Goal: Use online tool/utility: Utilize a website feature to perform a specific function

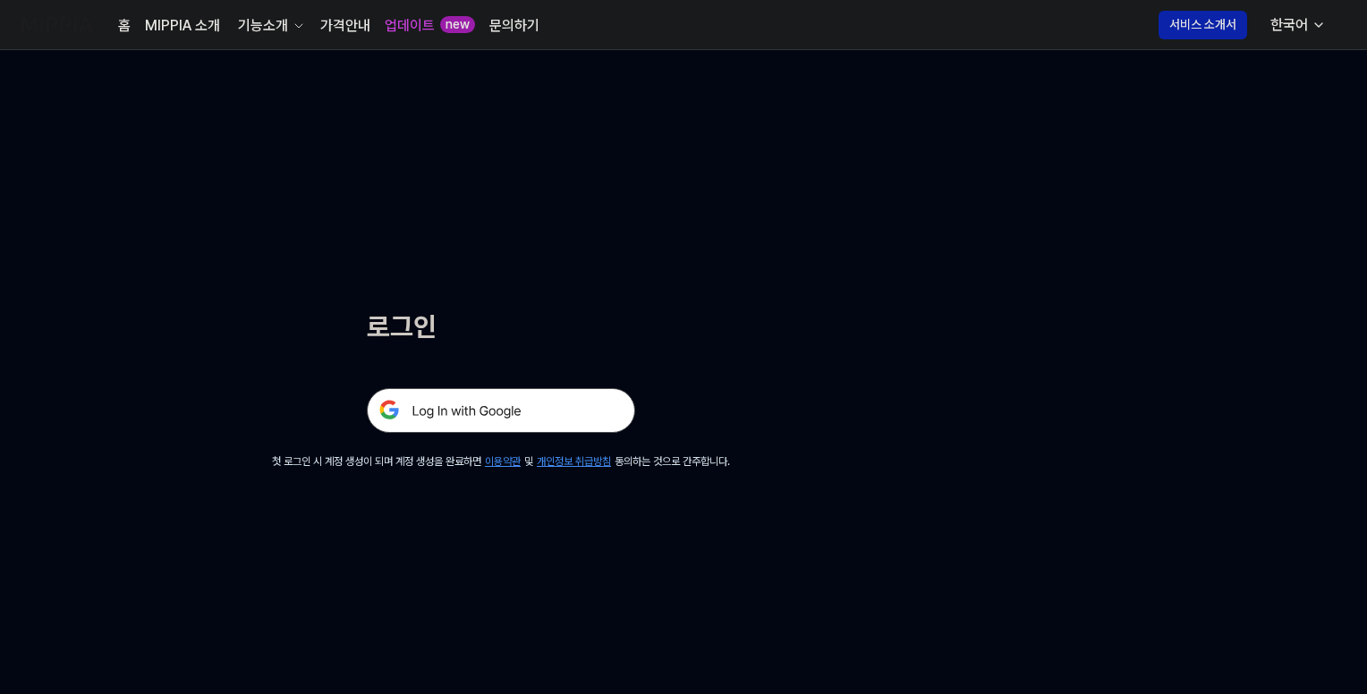
click at [536, 410] on img at bounding box center [501, 410] width 268 height 45
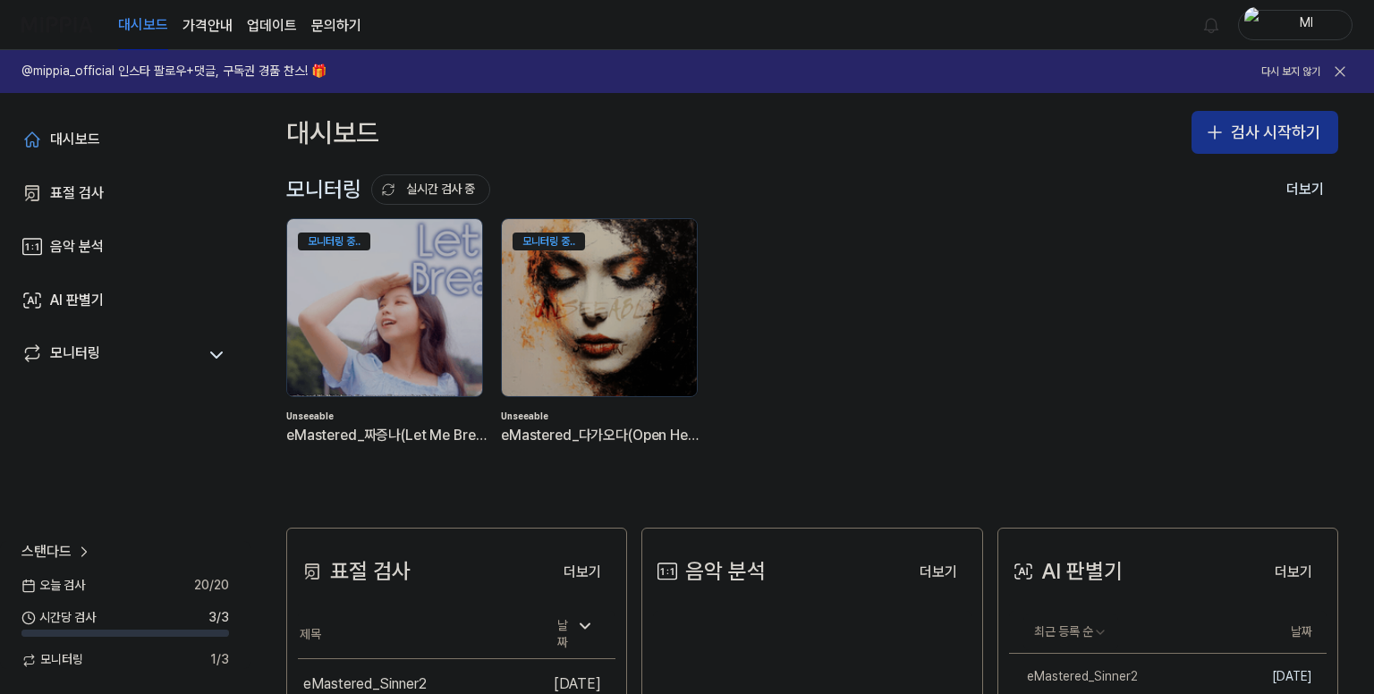
click at [1228, 132] on button "검사 시작하기" at bounding box center [1265, 132] width 147 height 43
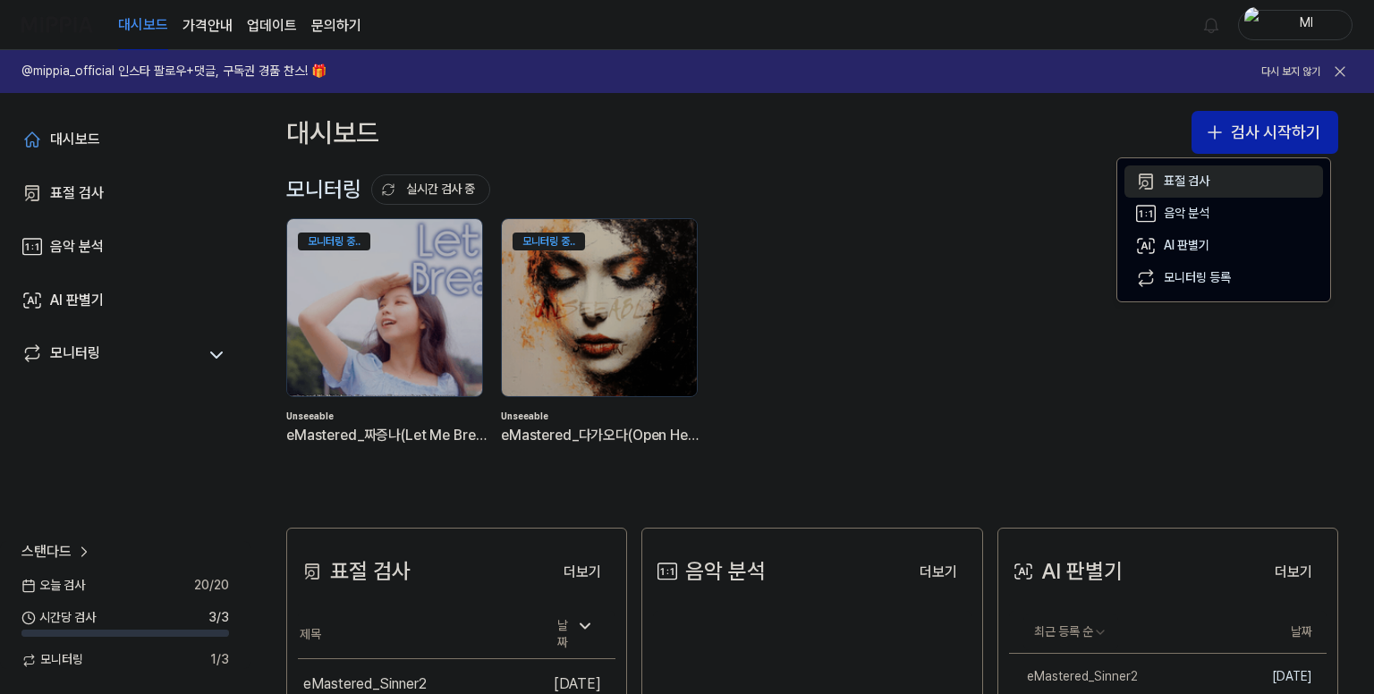
click at [1197, 183] on div "표절 검사" at bounding box center [1187, 182] width 46 height 18
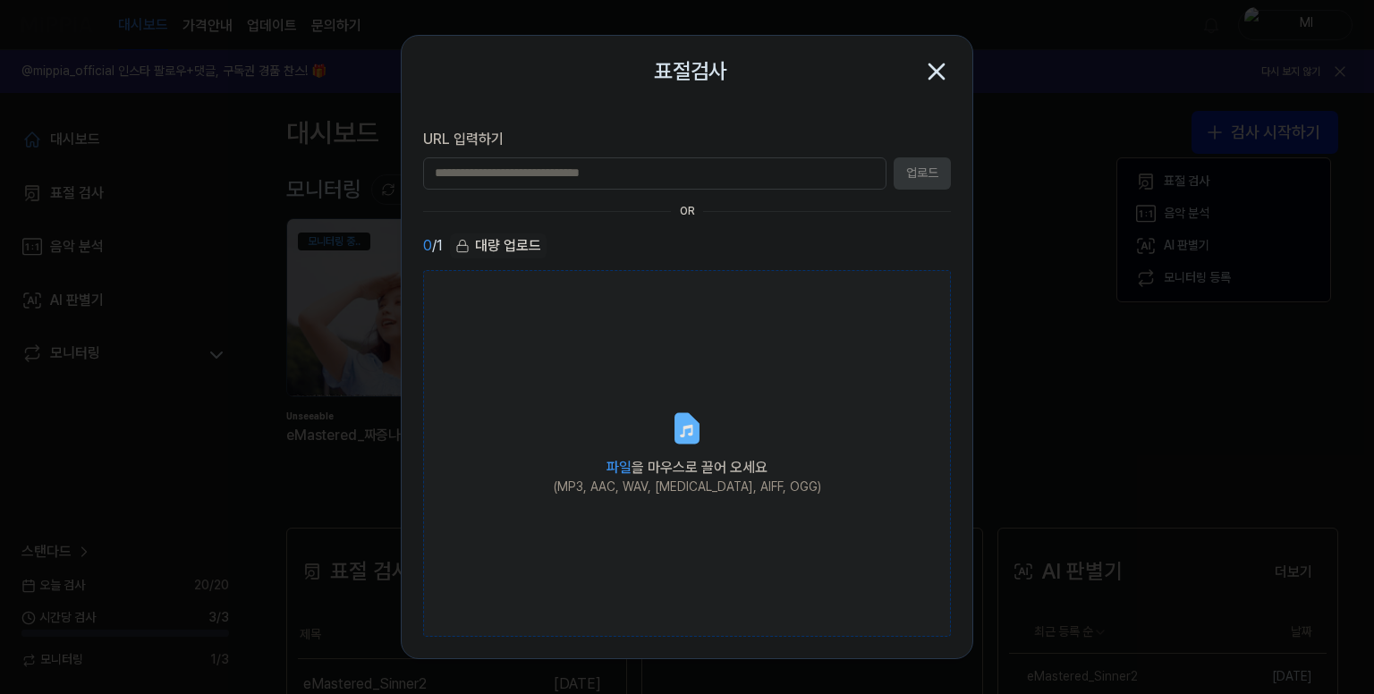
click at [702, 452] on label "파일 을 마우스로 끌어 오세요 (MP3, AAC, WAV, [MEDICAL_DATA], AIFF, OGG)" at bounding box center [687, 454] width 528 height 368
click at [0, 0] on input "파일 을 마우스로 끌어 오세요 (MP3, AAC, WAV, [MEDICAL_DATA], AIFF, OGG)" at bounding box center [0, 0] width 0 height 0
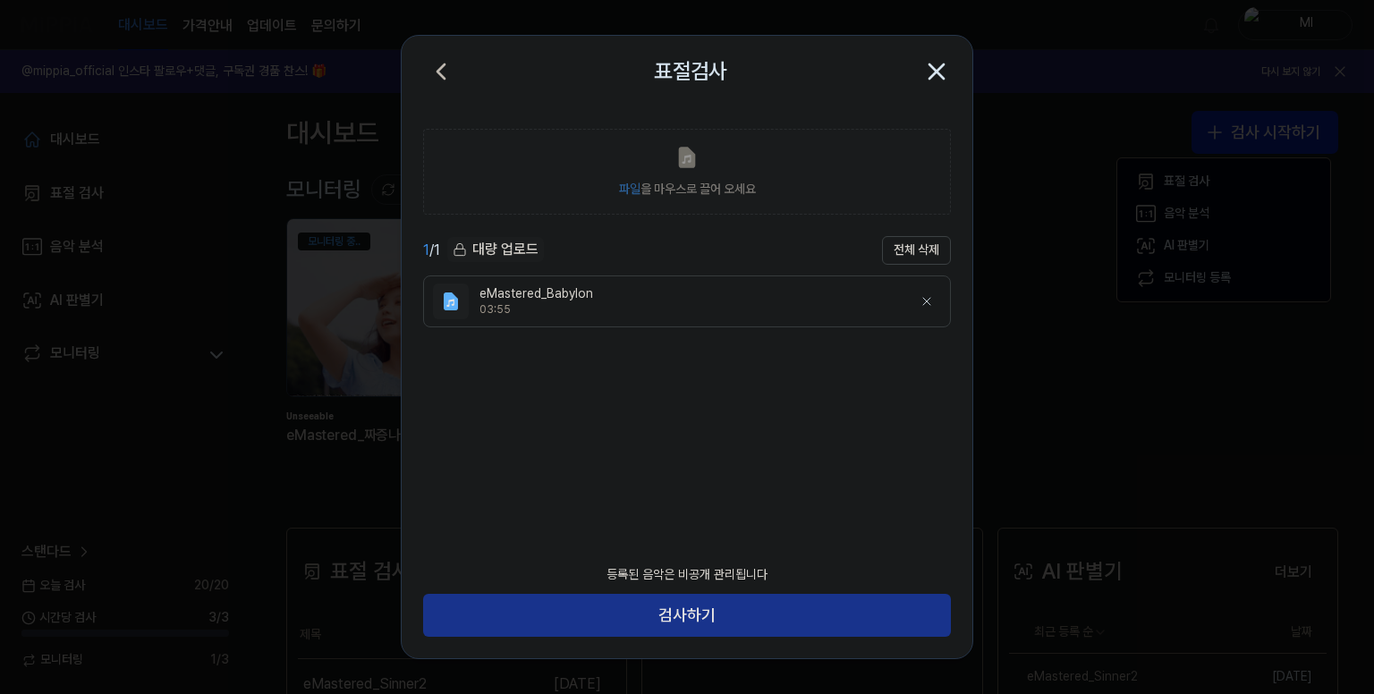
click at [751, 618] on button "검사하기" at bounding box center [687, 615] width 528 height 43
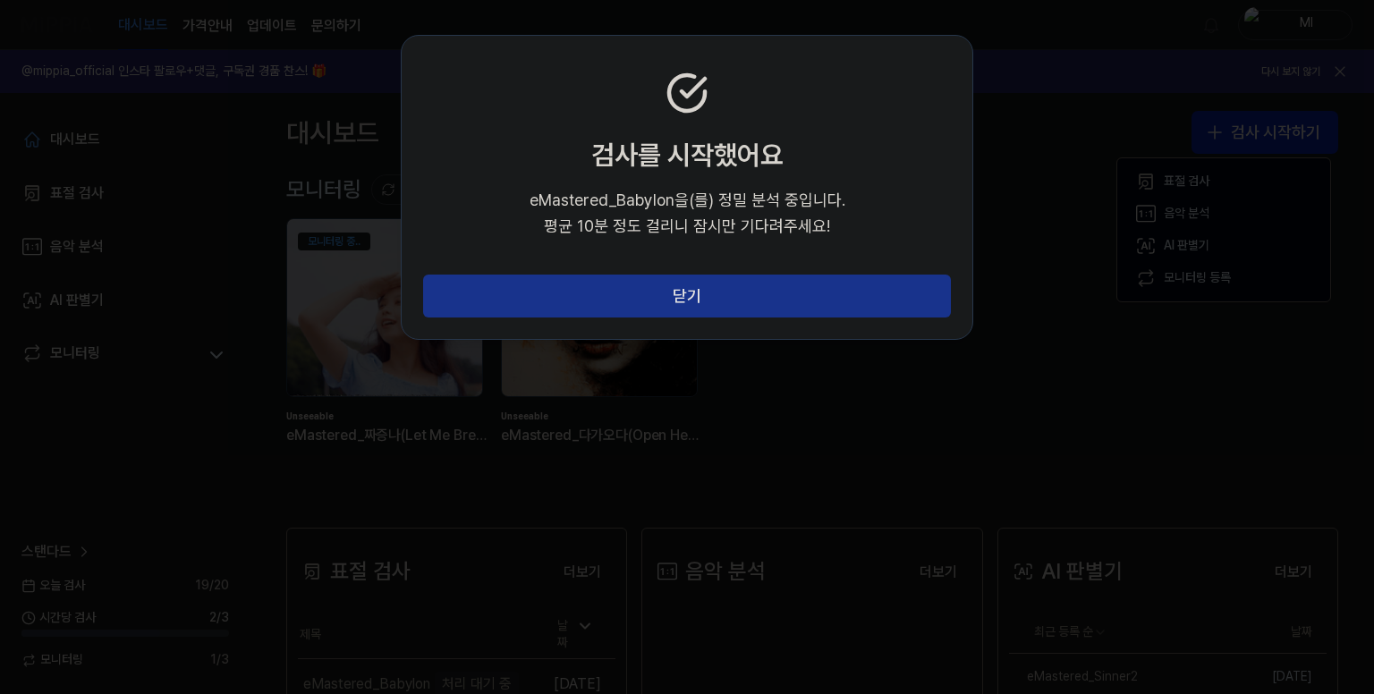
click at [733, 302] on button "닫기" at bounding box center [687, 296] width 528 height 43
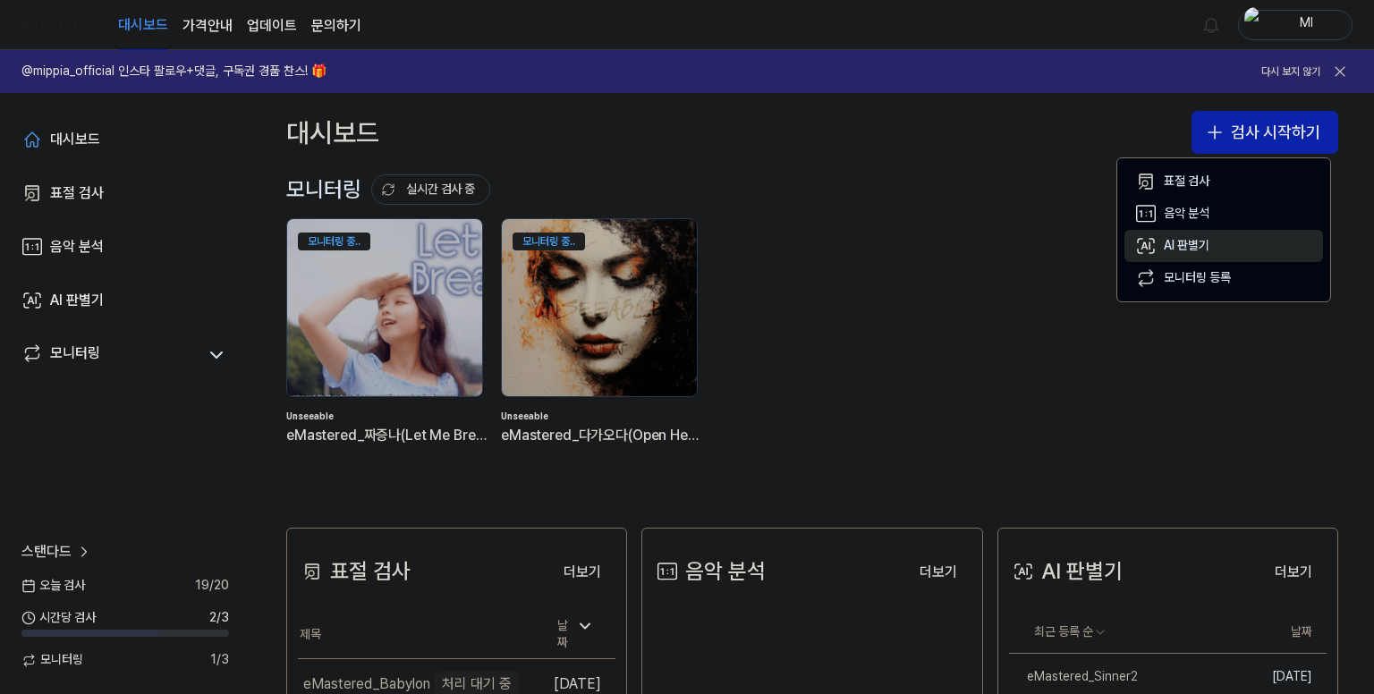
click at [1200, 245] on div "AI 판별기" at bounding box center [1187, 246] width 46 height 18
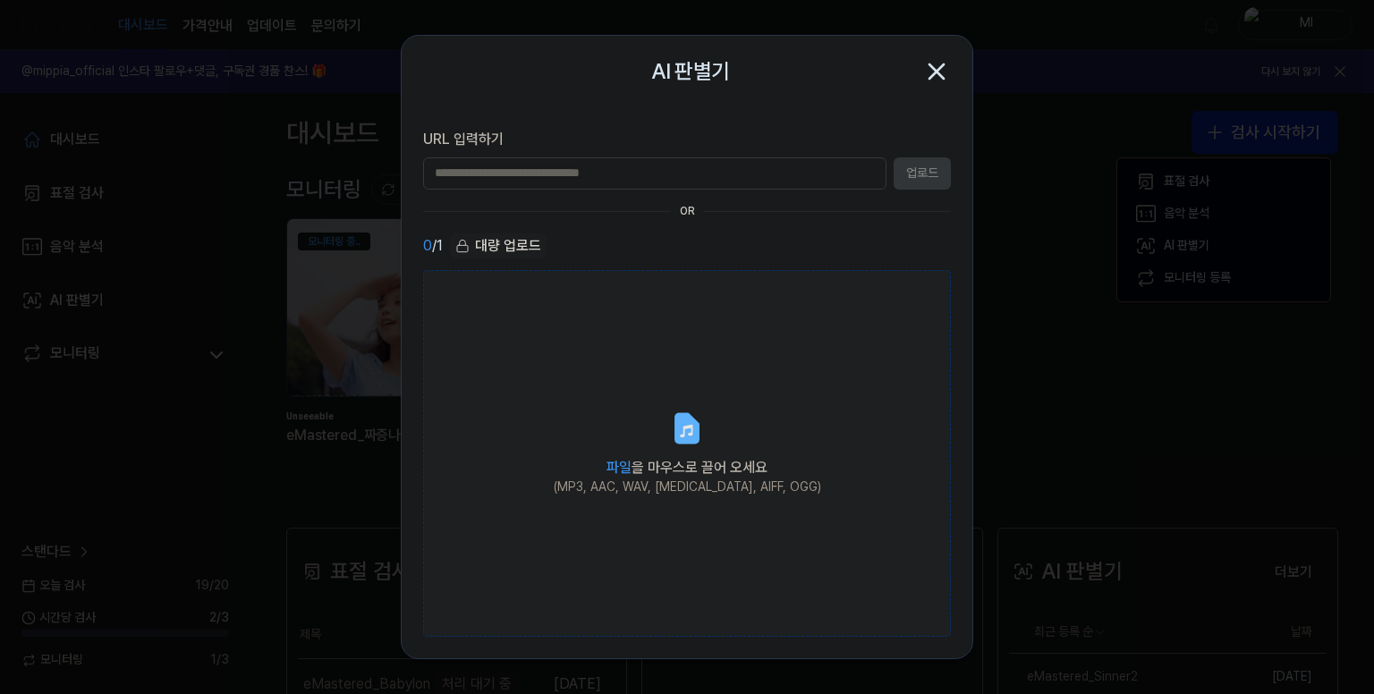
click at [668, 470] on span "파일 을 마우스로 끌어 오세요" at bounding box center [687, 467] width 161 height 17
click at [0, 0] on input "파일 을 마우스로 끌어 오세요 (MP3, AAC, WAV, [MEDICAL_DATA], AIFF, OGG)" at bounding box center [0, 0] width 0 height 0
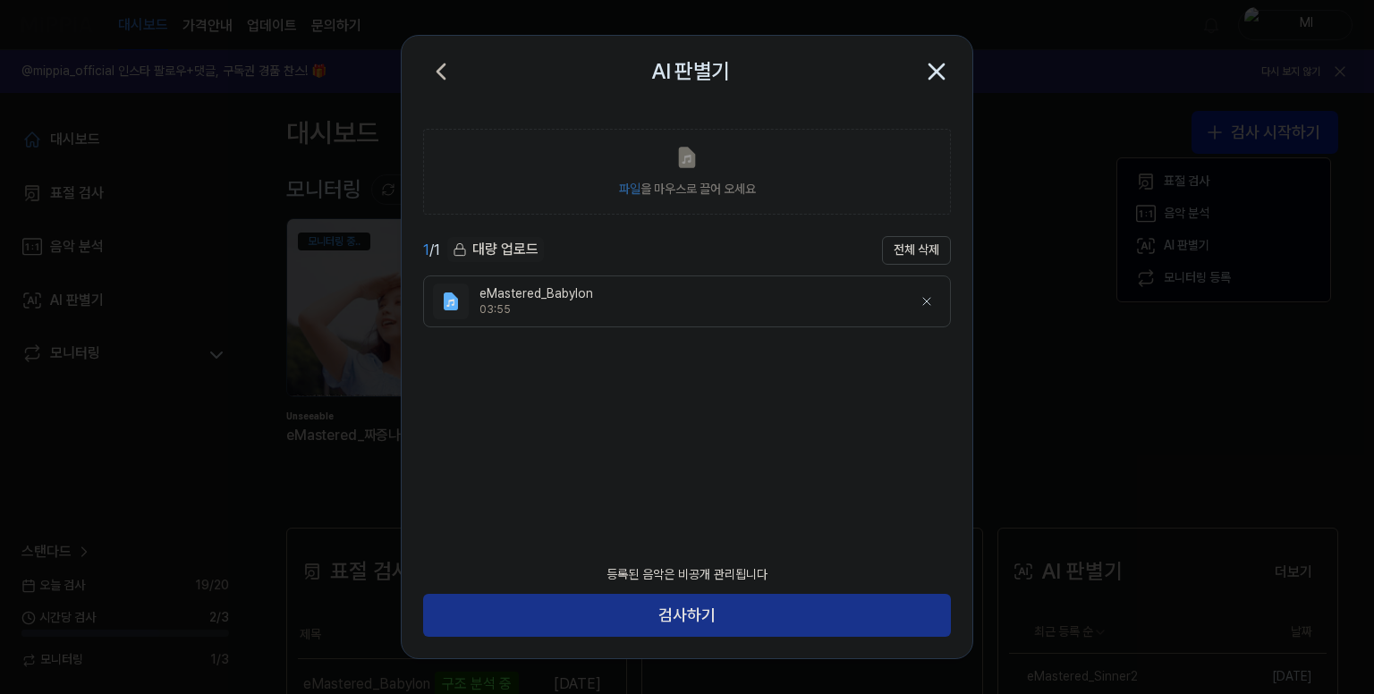
click at [744, 605] on button "검사하기" at bounding box center [687, 615] width 528 height 43
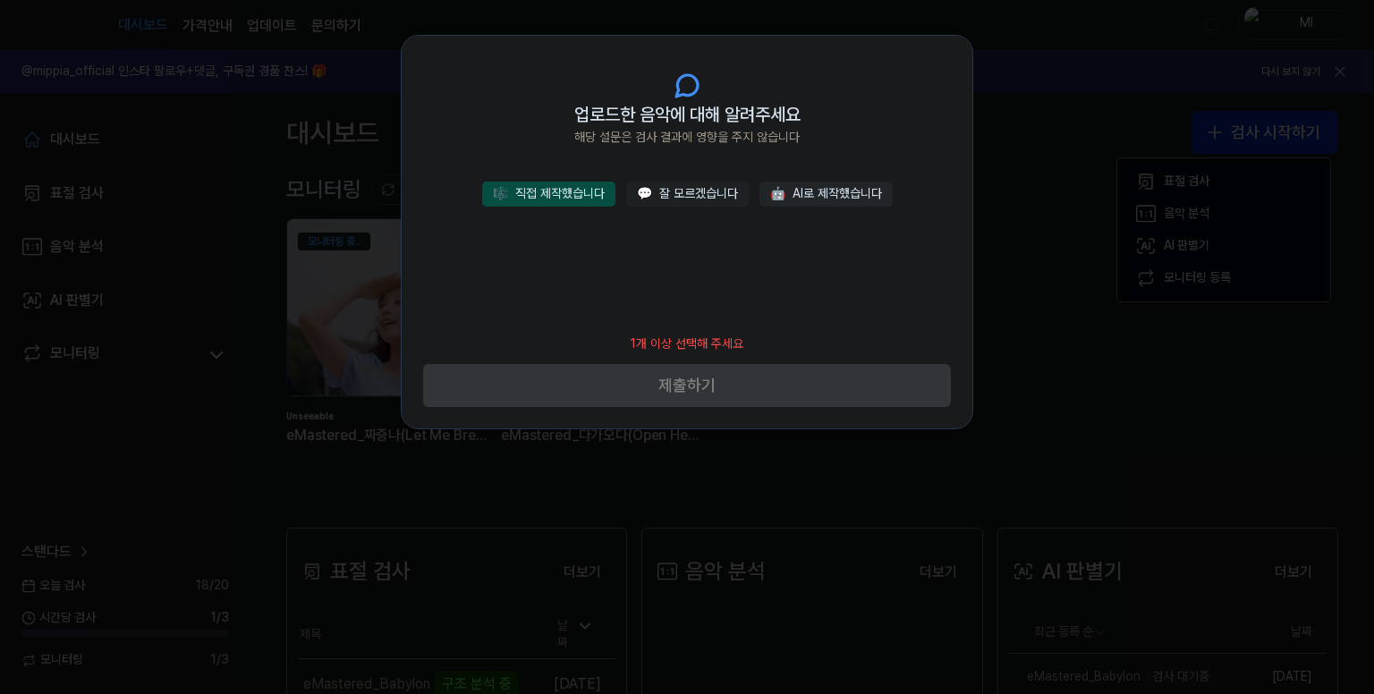
click at [579, 189] on button "🎼 직접 제작했습니다" at bounding box center [548, 194] width 133 height 25
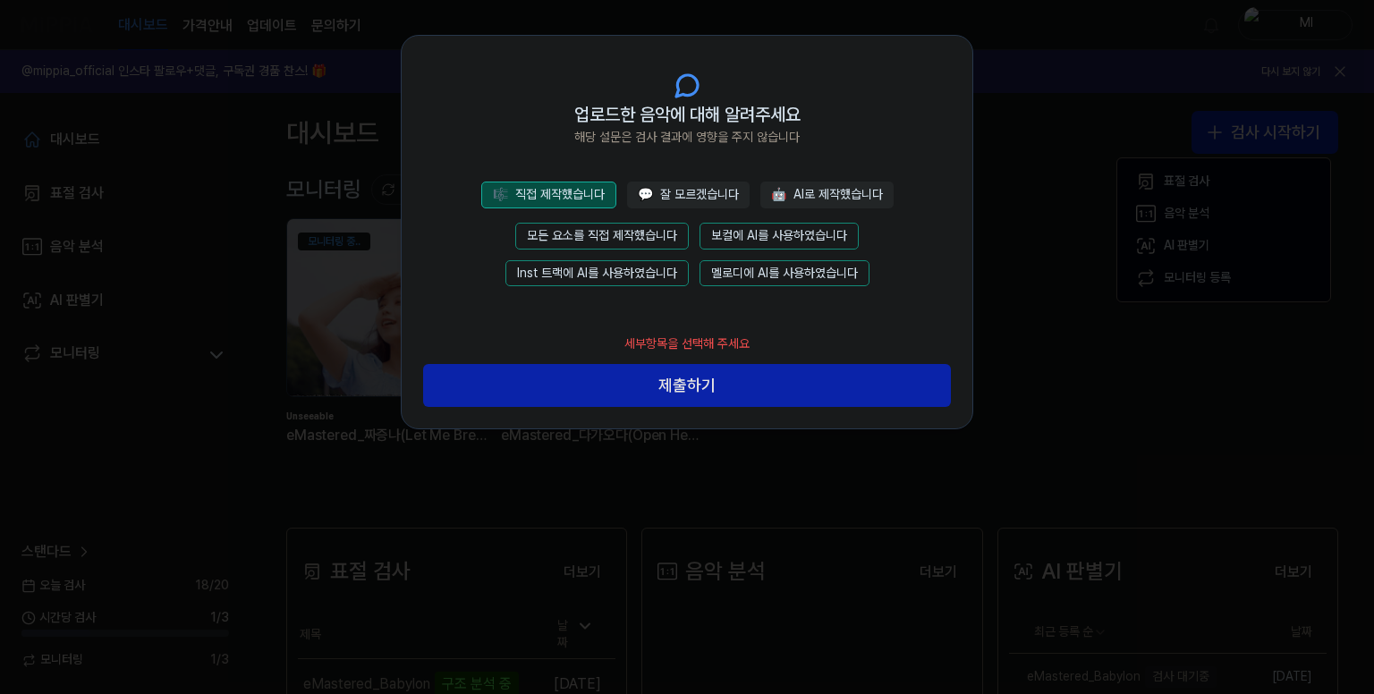
click at [637, 234] on button "모든 요소를 직접 제작했습니다" at bounding box center [602, 236] width 174 height 27
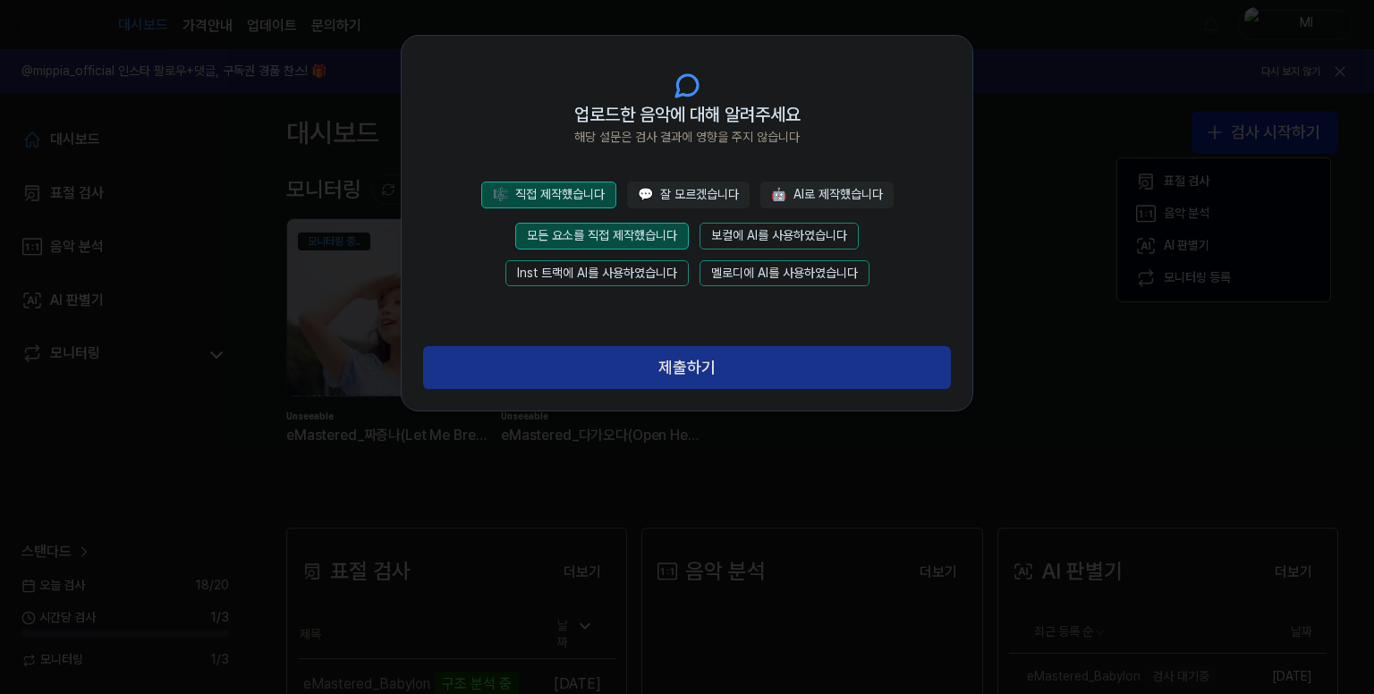
click at [697, 361] on button "제출하기" at bounding box center [687, 367] width 528 height 43
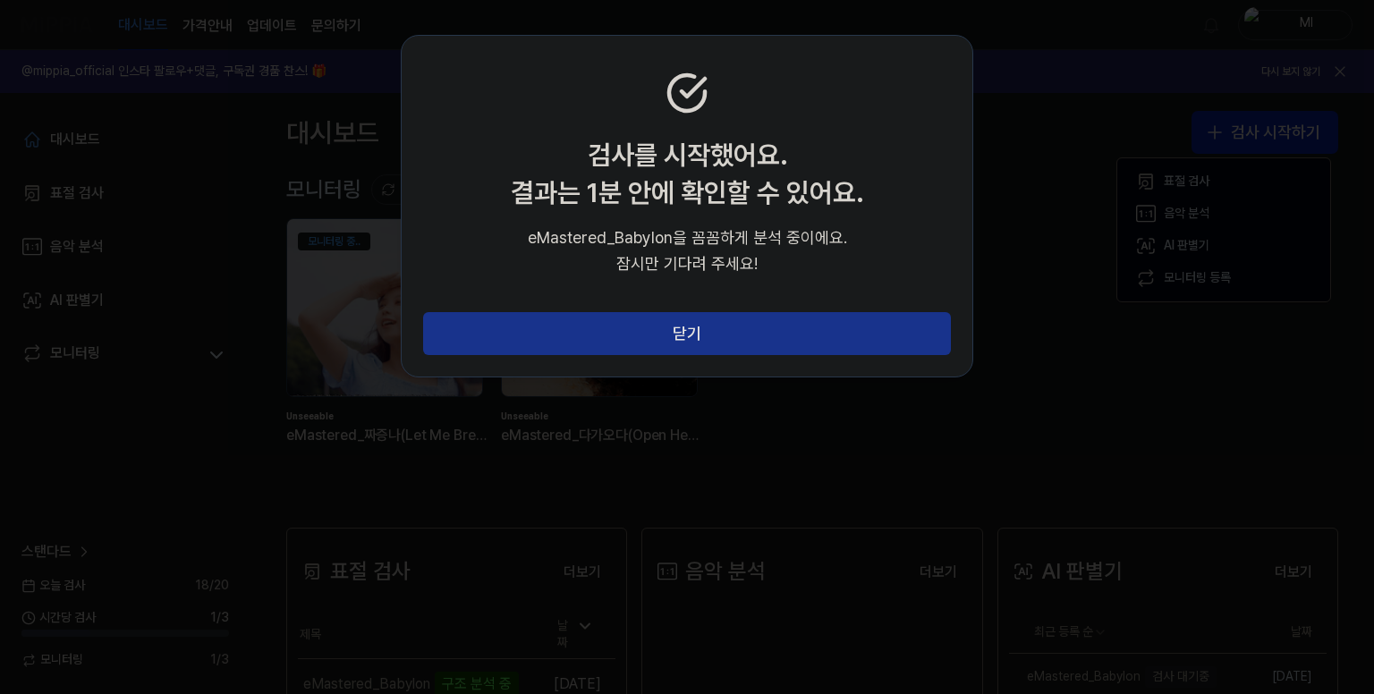
click at [695, 327] on button "닫기" at bounding box center [687, 333] width 528 height 43
